Goal: Navigation & Orientation: Find specific page/section

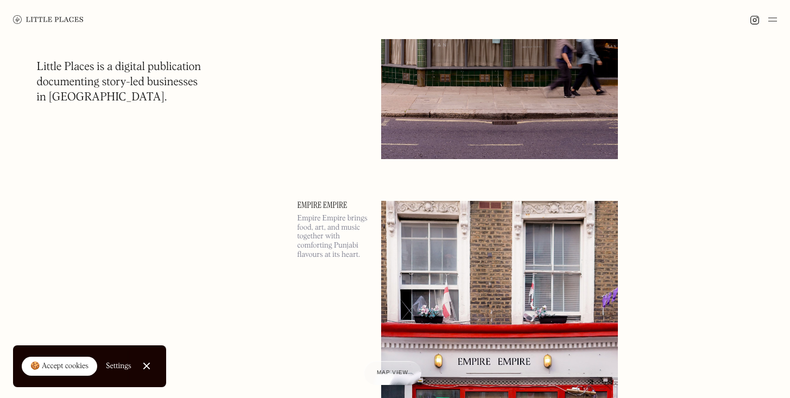
scroll to position [96, 0]
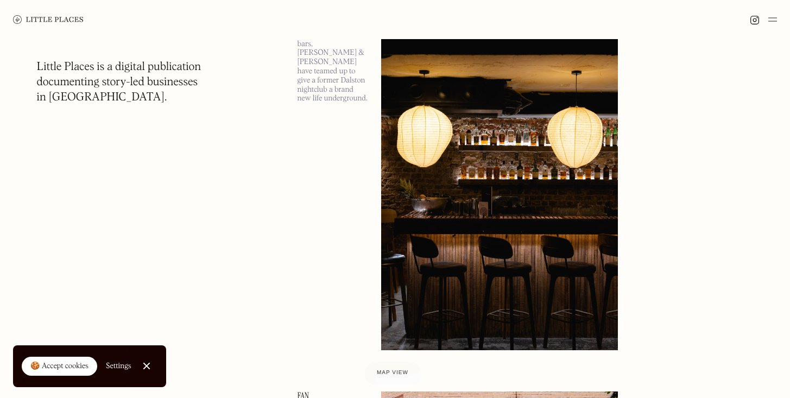
click at [771, 19] on img at bounding box center [773, 19] width 9 height 13
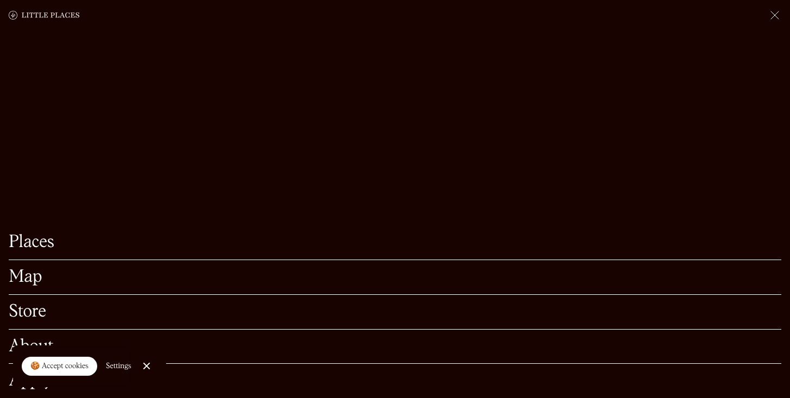
click at [118, 269] on link "Map" at bounding box center [395, 277] width 773 height 17
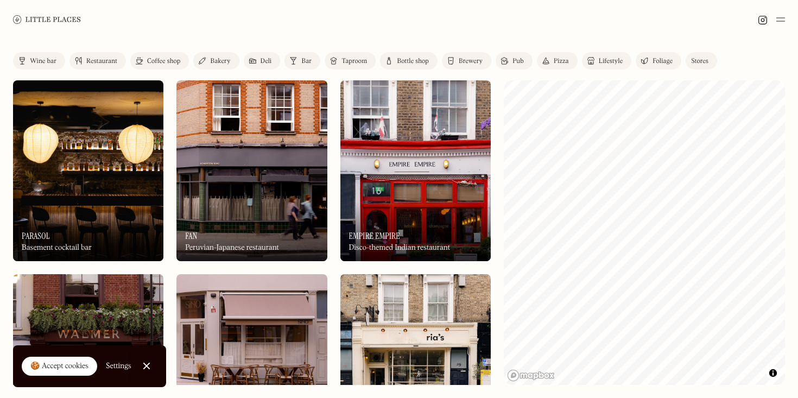
scroll to position [5, 0]
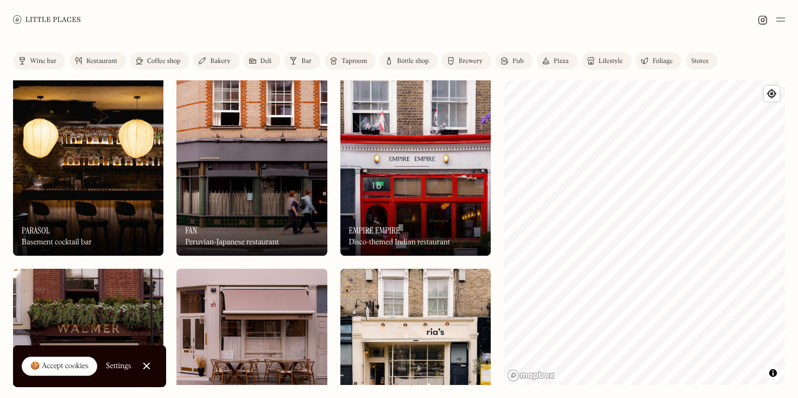
click at [215, 59] on div "Bakery" at bounding box center [220, 61] width 20 height 7
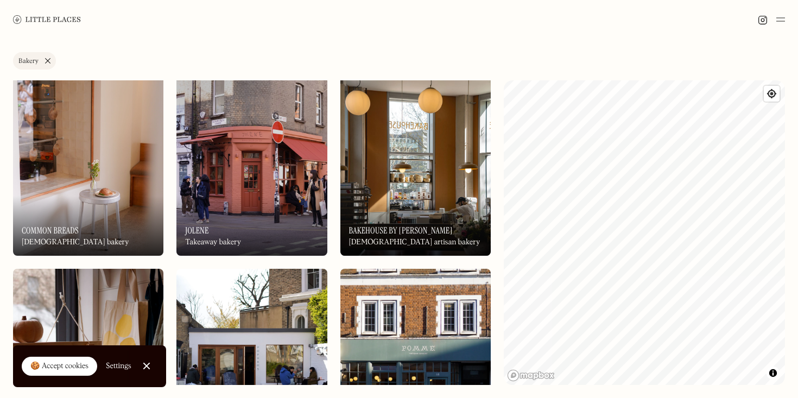
click at [488, 314] on div "Label Bakery Wine bar Restaurant Coffee shop Bakery Deli Bar Taproom Bottle sho…" at bounding box center [399, 218] width 798 height 359
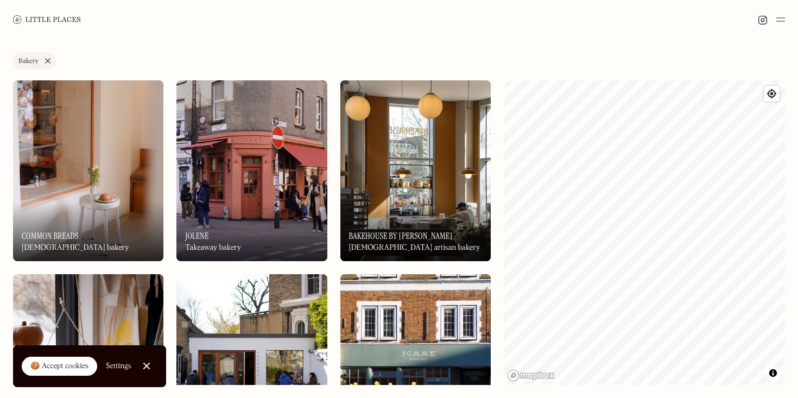
click at [47, 59] on link "Bakery" at bounding box center [34, 60] width 43 height 17
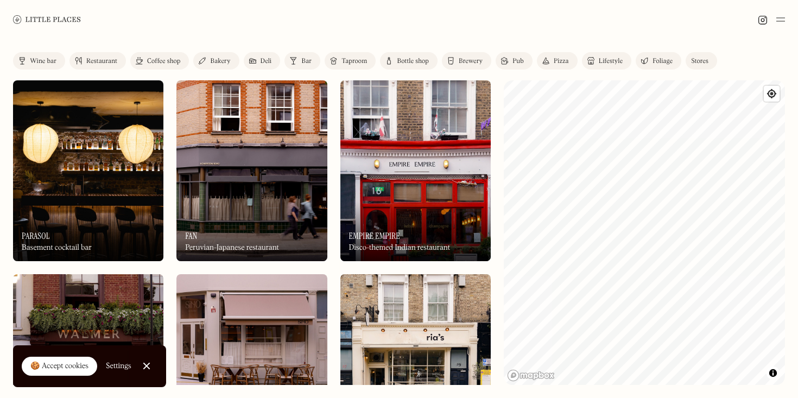
click at [415, 58] on div "Bottle shop" at bounding box center [413, 61] width 32 height 7
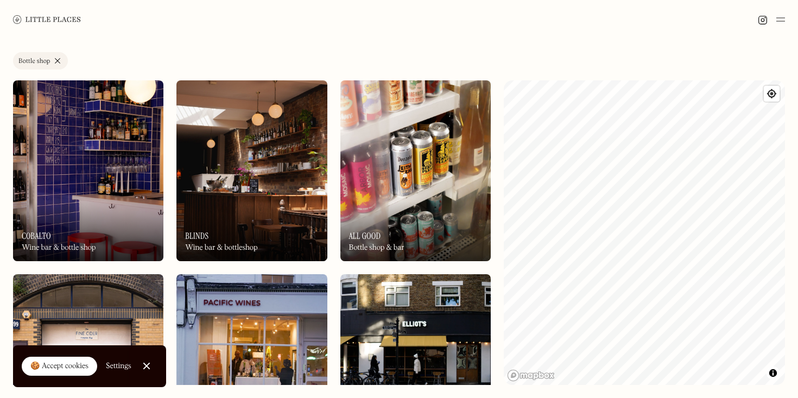
click at [58, 61] on link "Bottle shop" at bounding box center [40, 60] width 55 height 17
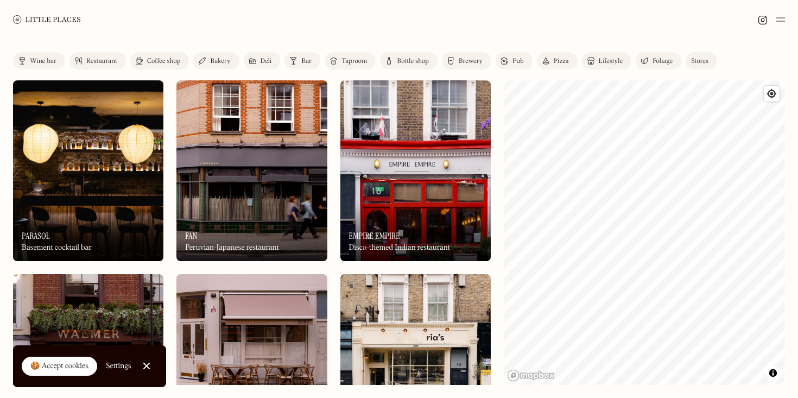
click at [148, 61] on div "Coffee shop" at bounding box center [163, 61] width 33 height 7
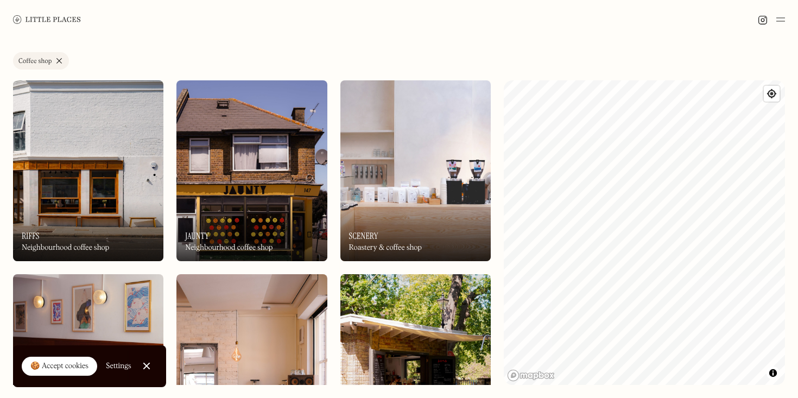
click at [58, 56] on link "Coffee shop" at bounding box center [41, 60] width 56 height 17
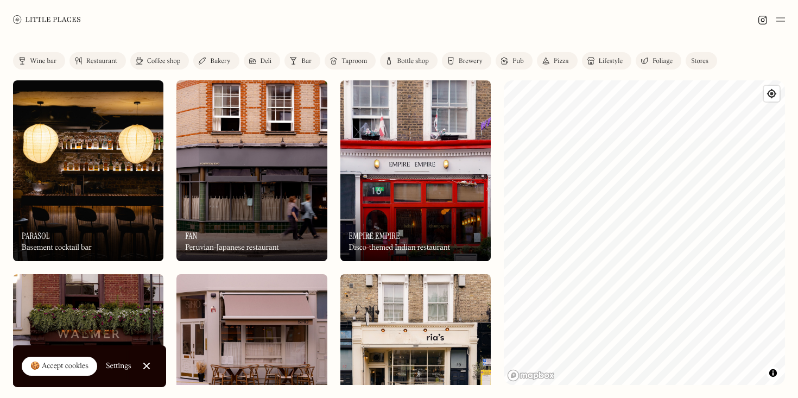
click at [614, 61] on div "Lifestyle" at bounding box center [611, 61] width 24 height 7
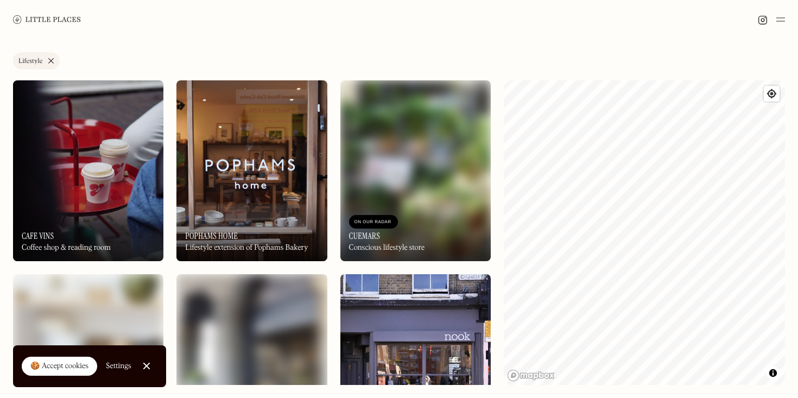
click at [51, 61] on link "Lifestyle" at bounding box center [36, 60] width 47 height 17
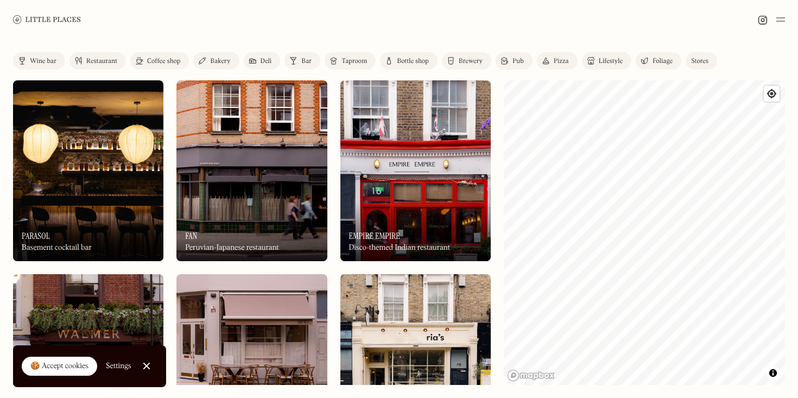
click at [304, 65] on link "Bar" at bounding box center [303, 60] width 36 height 17
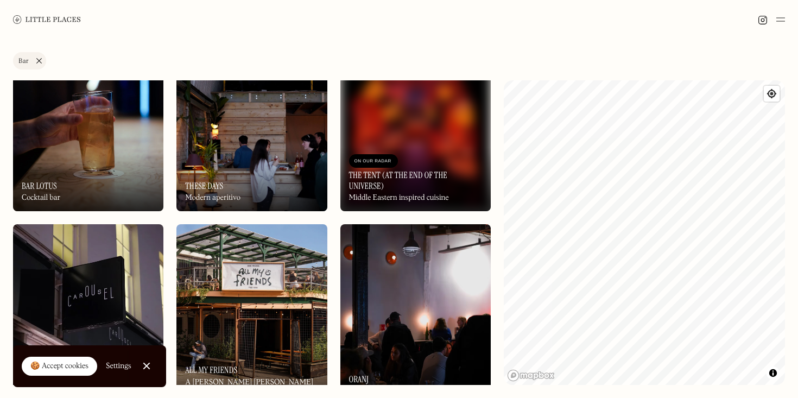
scroll to position [1407, 0]
